Goal: Task Accomplishment & Management: Use online tool/utility

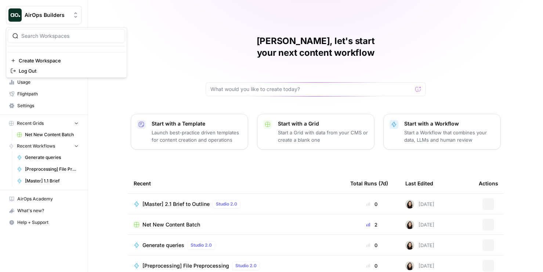
click at [75, 13] on icon "Workspace: AirOps Builders" at bounding box center [75, 14] width 7 height 7
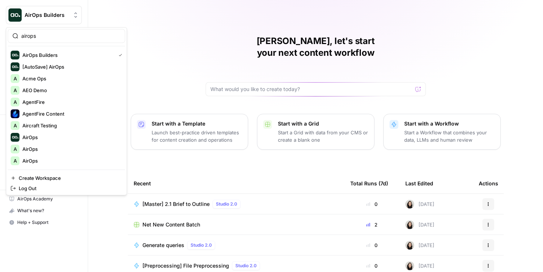
type input "airops"
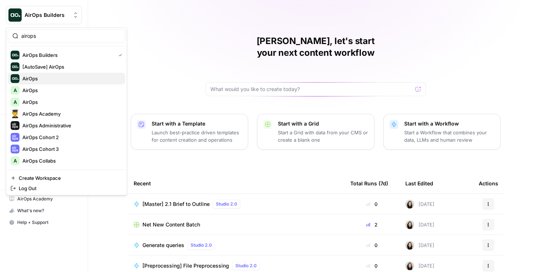
click at [35, 82] on div "AirOps" at bounding box center [67, 78] width 112 height 9
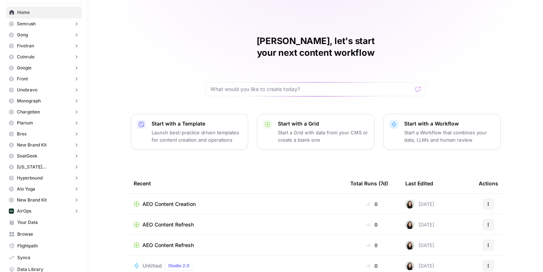
scroll to position [87, 0]
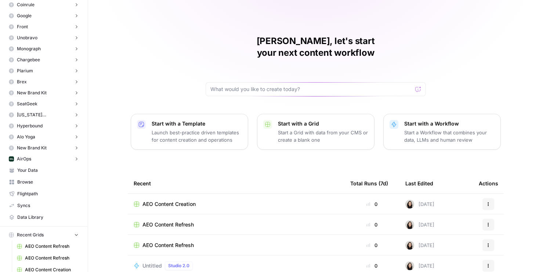
click at [30, 159] on span "AirOps" at bounding box center [24, 159] width 14 height 7
click at [44, 168] on span "Insights" at bounding box center [51, 170] width 54 height 7
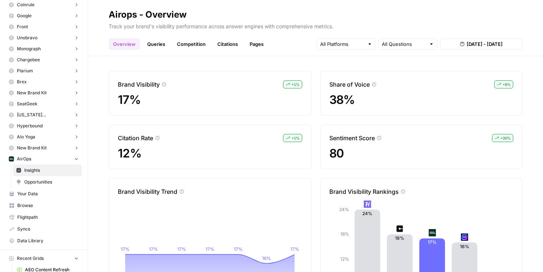
scroll to position [71, 0]
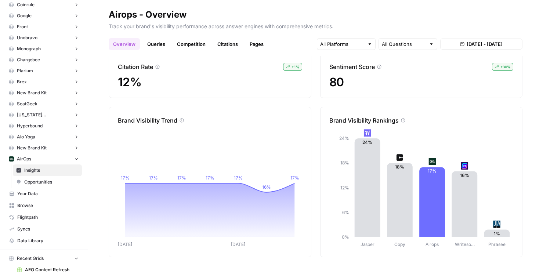
click at [403, 121] on icon at bounding box center [403, 120] width 4 height 4
click at [405, 121] on icon at bounding box center [403, 120] width 4 height 4
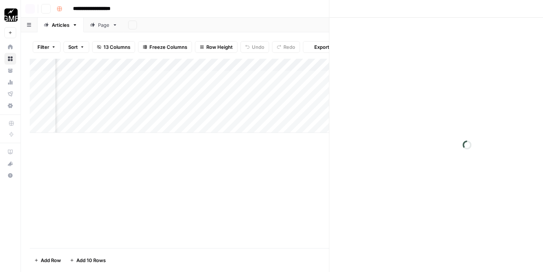
scroll to position [0, 354]
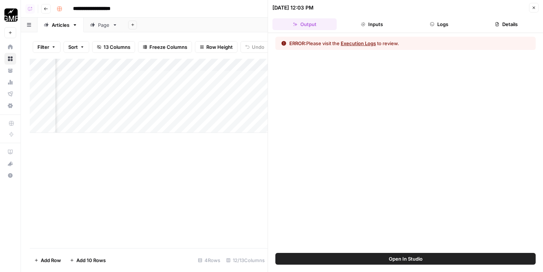
click at [435, 20] on button "Logs" at bounding box center [439, 24] width 64 height 12
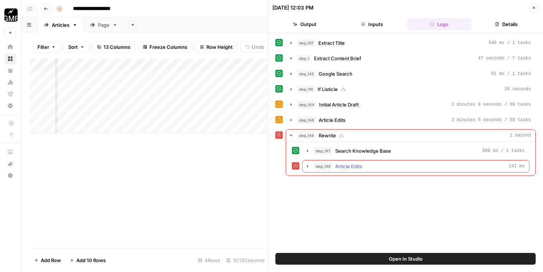
click at [350, 166] on span "Article Edits" at bounding box center [348, 166] width 27 height 7
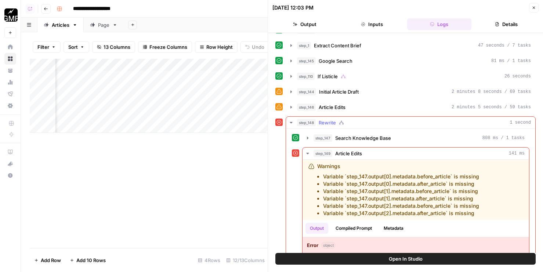
scroll to position [0, 0]
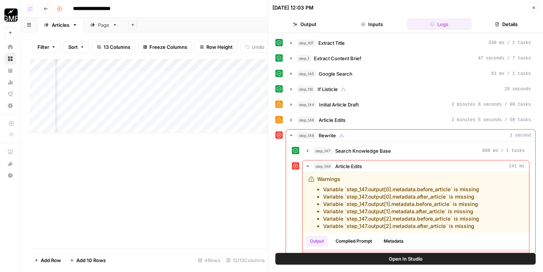
click at [532, 10] on icon "button" at bounding box center [534, 8] width 4 height 4
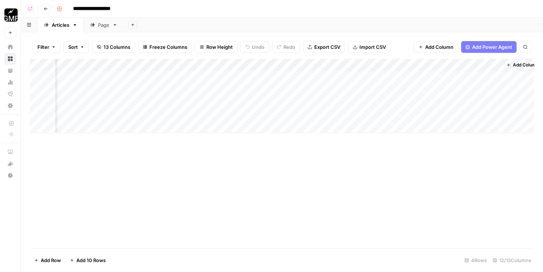
click at [388, 68] on div "Add Column" at bounding box center [282, 96] width 505 height 74
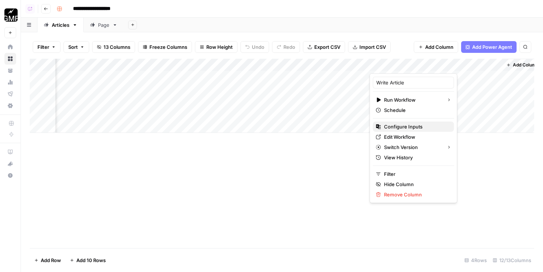
click at [394, 124] on span "Configure Inputs" at bounding box center [416, 126] width 64 height 7
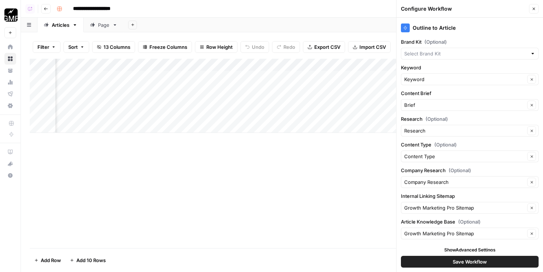
type input "Growth Marketing Pro"
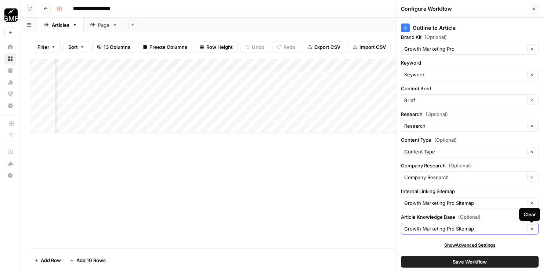
click at [531, 232] on button "Clear" at bounding box center [531, 228] width 9 height 9
click at [531, 230] on icon "button" at bounding box center [532, 229] width 4 height 4
click at [498, 260] on button "Save Workflow" at bounding box center [470, 262] width 138 height 12
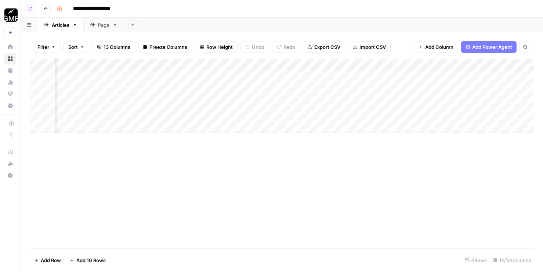
scroll to position [0, 363]
click at [386, 66] on div "Add Column" at bounding box center [282, 96] width 505 height 74
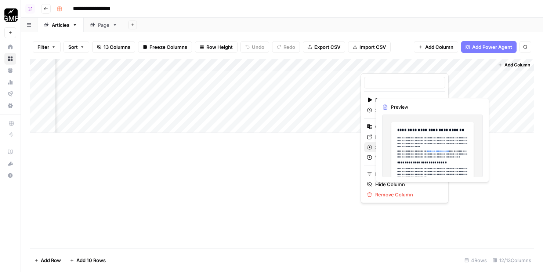
type input "Write Article"
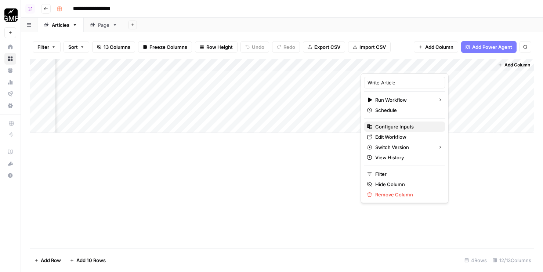
click at [392, 127] on span "Configure Inputs" at bounding box center [407, 126] width 64 height 7
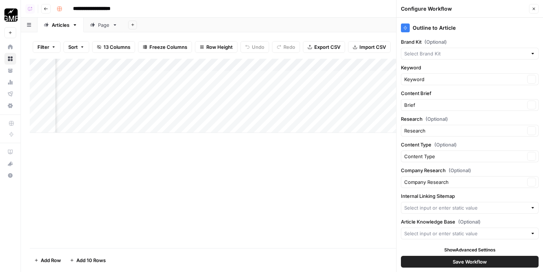
type input "Growth Marketing Pro Sitemap"
type input "Growth Marketing Pro"
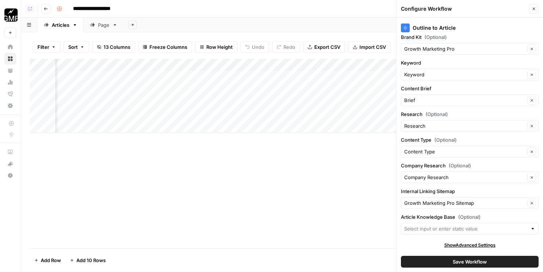
drag, startPoint x: 417, startPoint y: 264, endPoint x: 404, endPoint y: 264, distance: 13.2
click at [417, 264] on button "Save Workflow" at bounding box center [470, 262] width 138 height 12
